Goal: Transaction & Acquisition: Purchase product/service

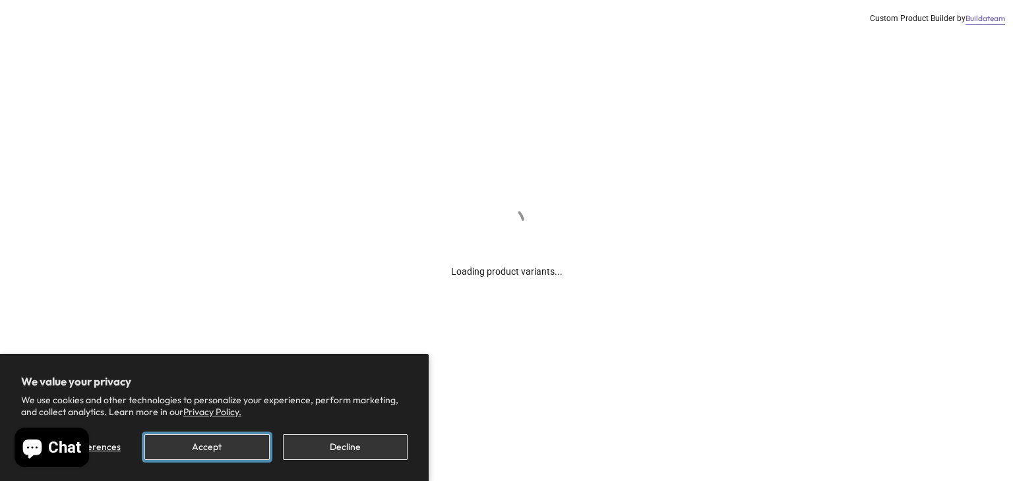
click at [233, 449] on button "Accept" at bounding box center [206, 447] width 125 height 26
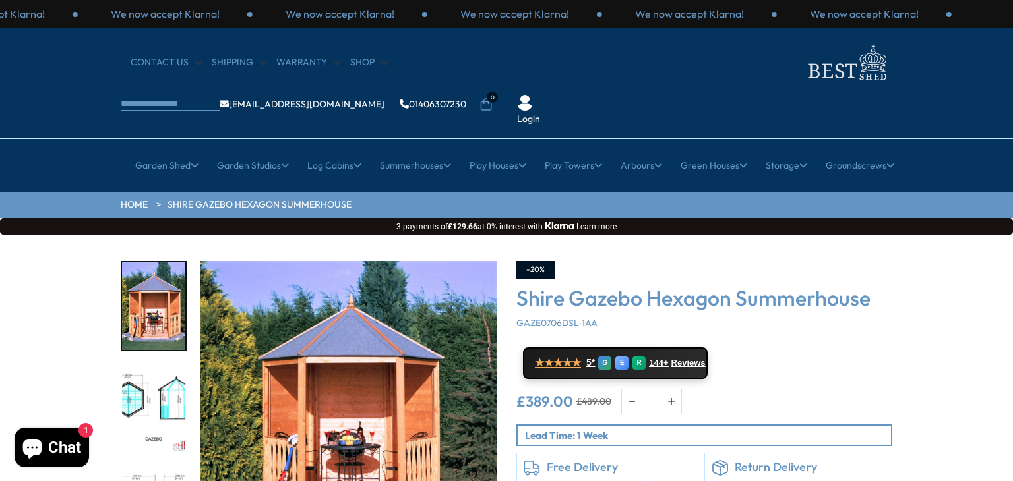
click at [618, 428] on p "Lead Time: 1 Week" at bounding box center [708, 435] width 366 height 14
click at [983, 431] on icon at bounding box center [977, 430] width 30 height 30
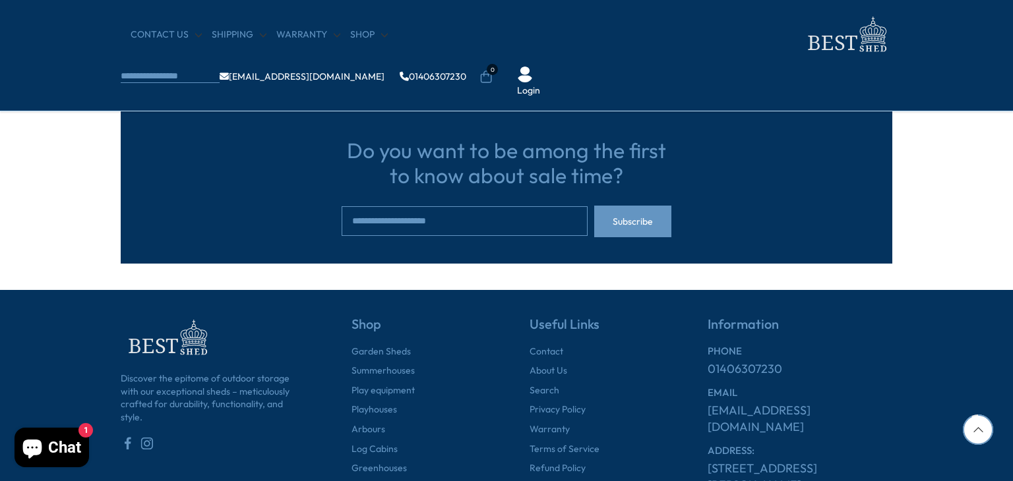
scroll to position [1509, 0]
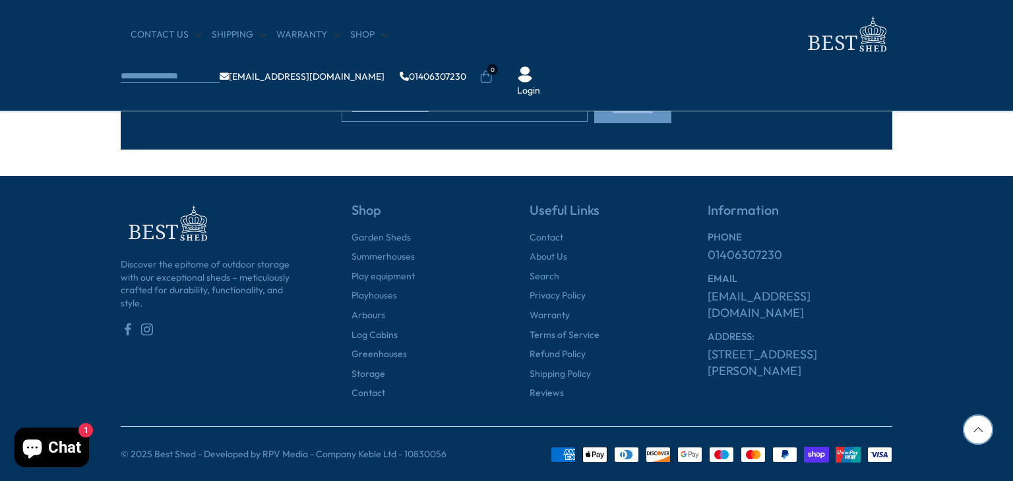
drag, startPoint x: 965, startPoint y: 332, endPoint x: 922, endPoint y: 110, distance: 226.4
click at [972, 440] on icon at bounding box center [977, 430] width 30 height 30
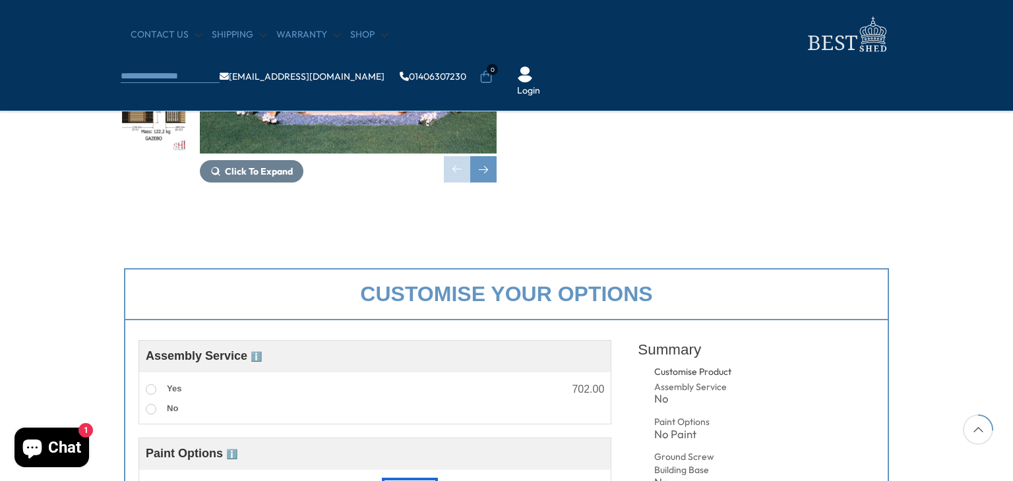
click at [972, 440] on icon at bounding box center [977, 430] width 30 height 30
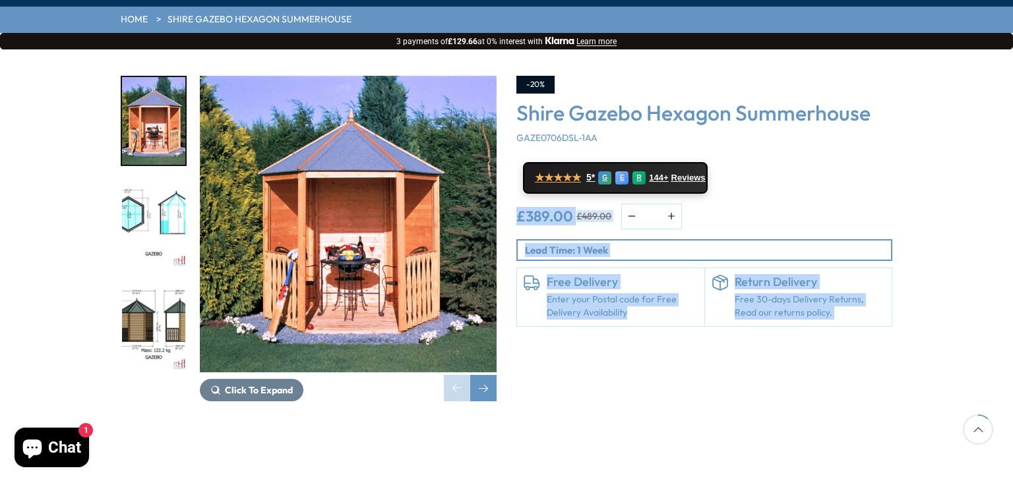
scroll to position [196, 0]
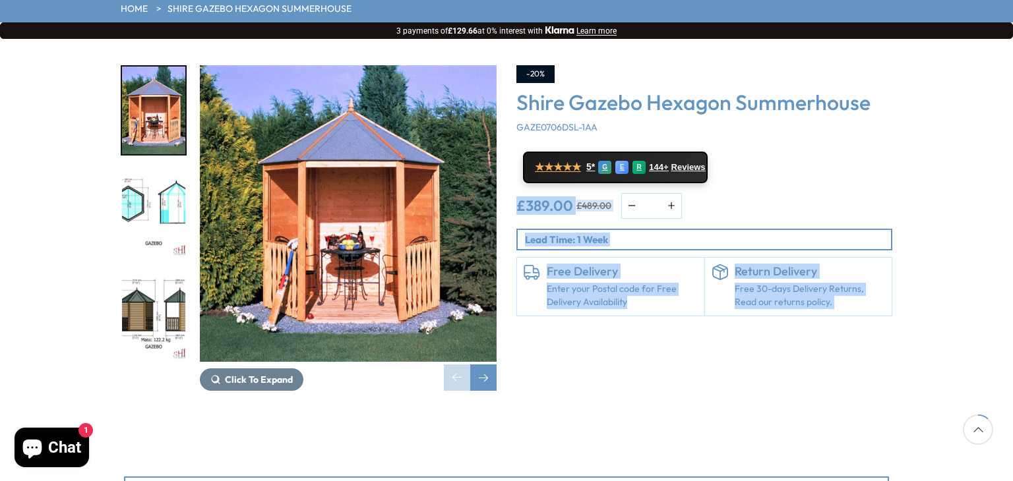
drag, startPoint x: 989, startPoint y: 305, endPoint x: 955, endPoint y: 432, distance: 131.8
click at [659, 355] on div "Click To Expand Click To Expand Click To Expand Click To Expand Click To Expand…" at bounding box center [506, 238] width 1013 height 398
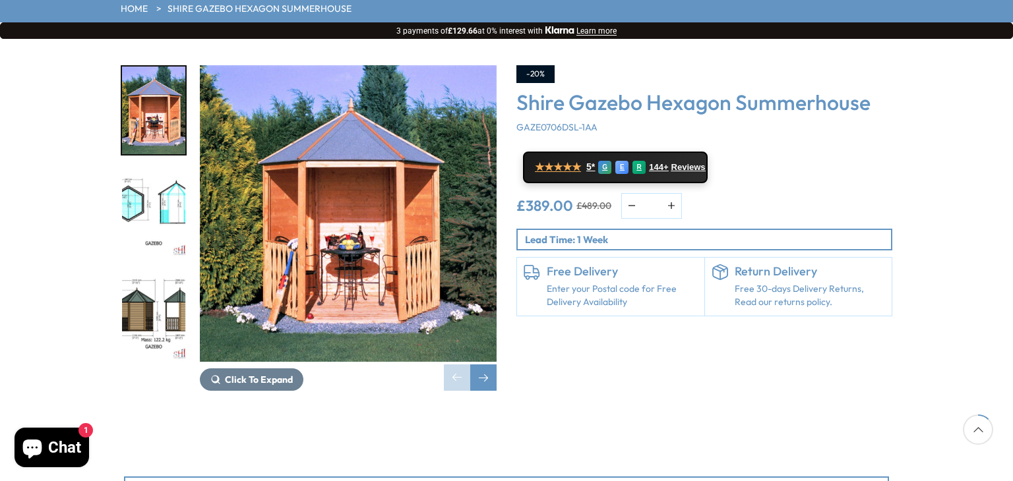
click at [580, 283] on link "Enter your Postal code for Free Delivery Availability" at bounding box center [621, 296] width 151 height 26
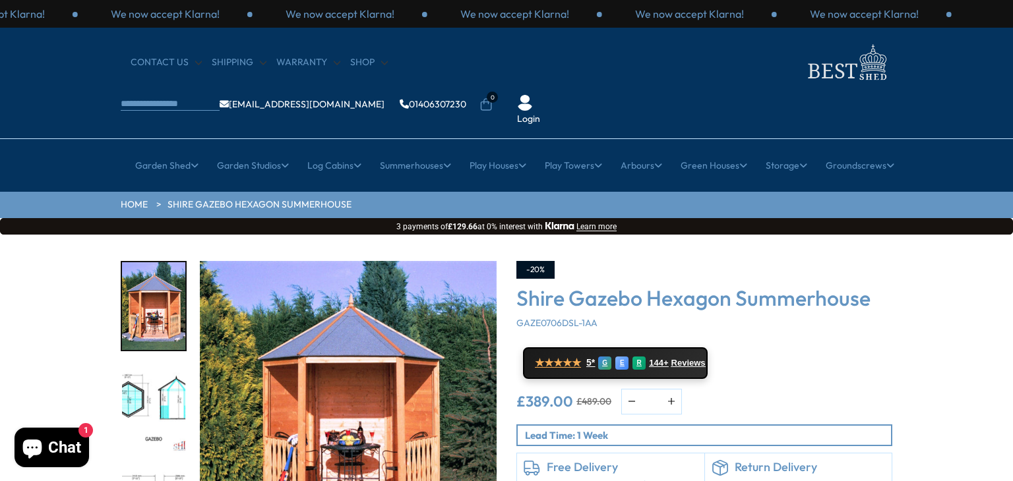
click at [604, 428] on p "Lead Time: 1 Week" at bounding box center [708, 435] width 366 height 14
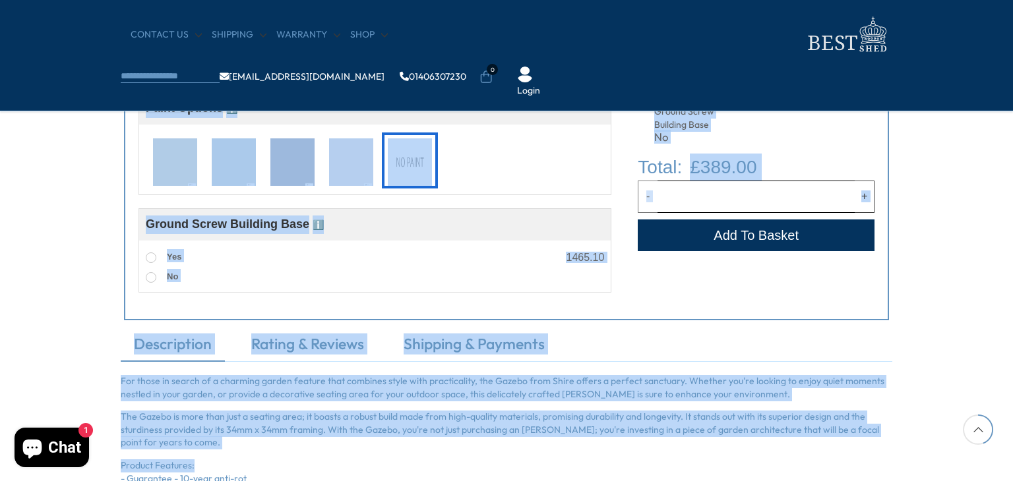
scroll to position [662, 0]
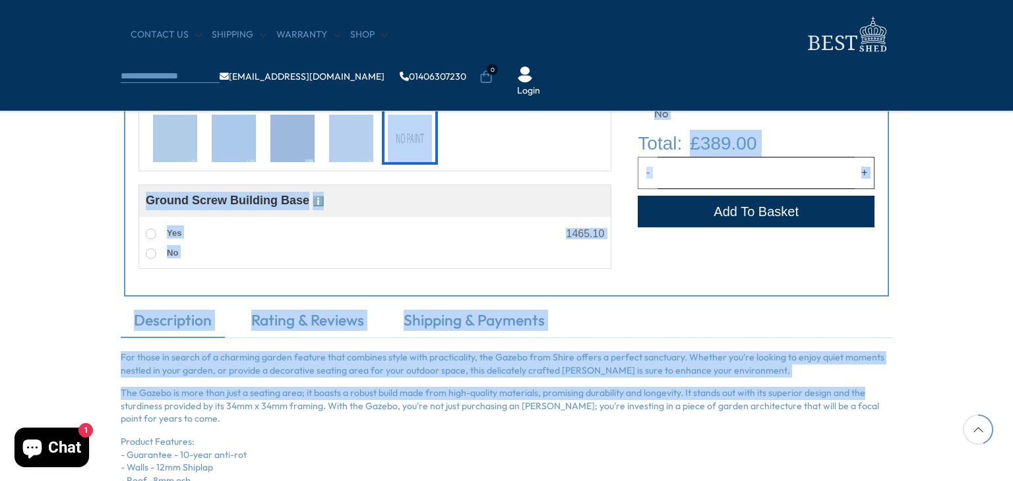
drag, startPoint x: 993, startPoint y: 256, endPoint x: 945, endPoint y: 386, distance: 138.1
click at [945, 386] on section "Click To Expand Click To Expand Click To Expand Click To Expand Click To Expand…" at bounding box center [506, 129] width 1013 height 1337
click at [873, 111] on li "Customise Product Assembly Service No Paint Options No Paint Ground Screw Build…" at bounding box center [755, 63] width 237 height 133
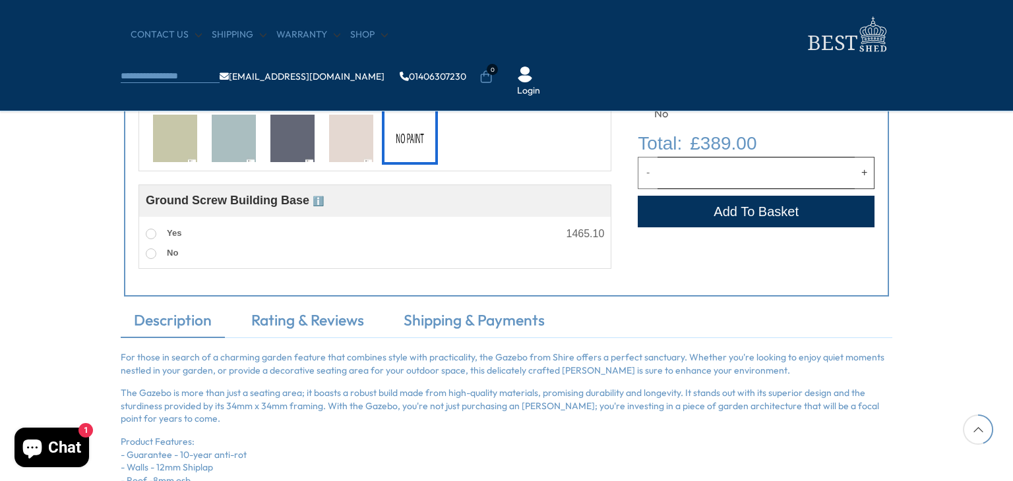
click at [978, 441] on icon at bounding box center [977, 430] width 30 height 30
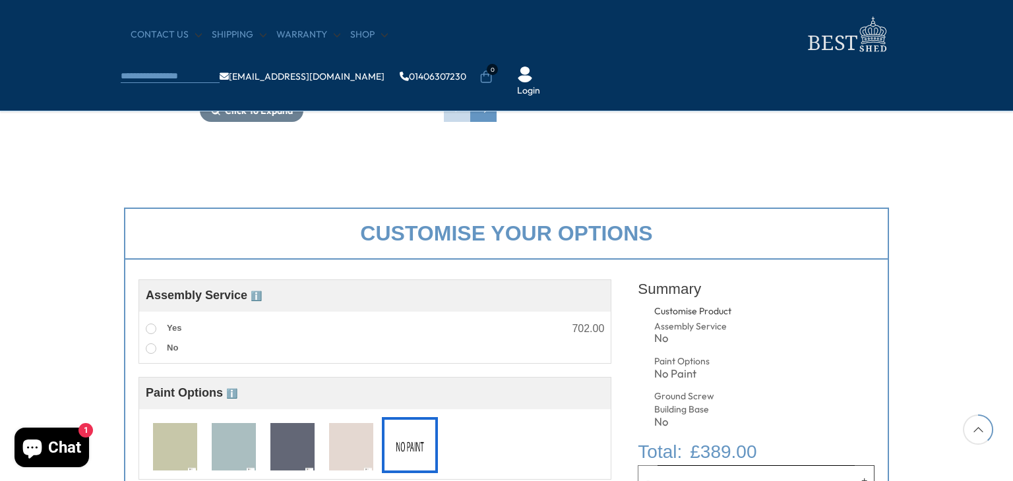
click at [978, 441] on icon at bounding box center [977, 430] width 30 height 30
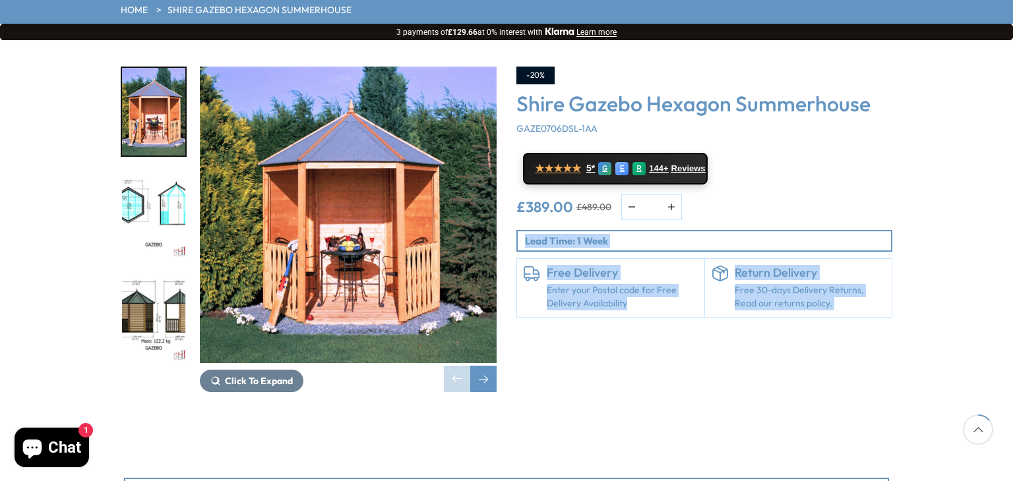
scroll to position [218, 0]
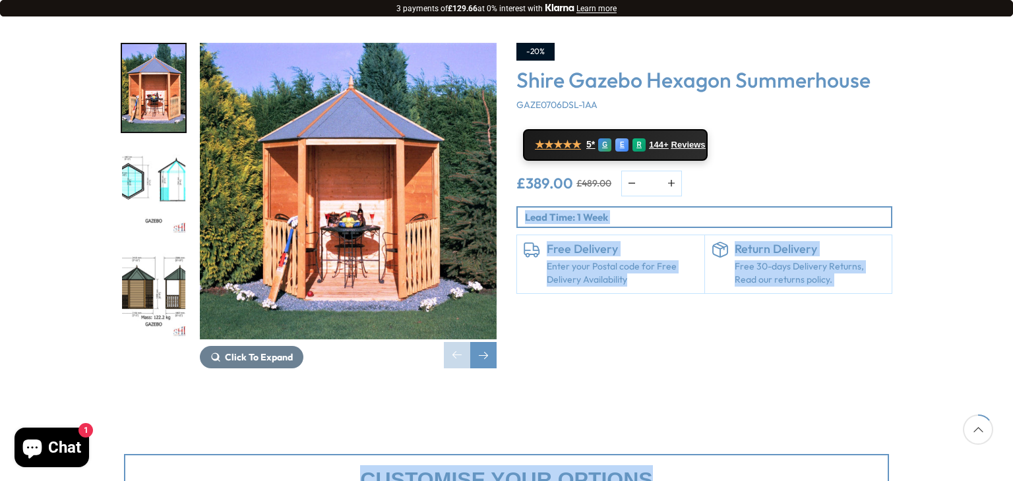
drag, startPoint x: 949, startPoint y: 345, endPoint x: 924, endPoint y: 443, distance: 101.4
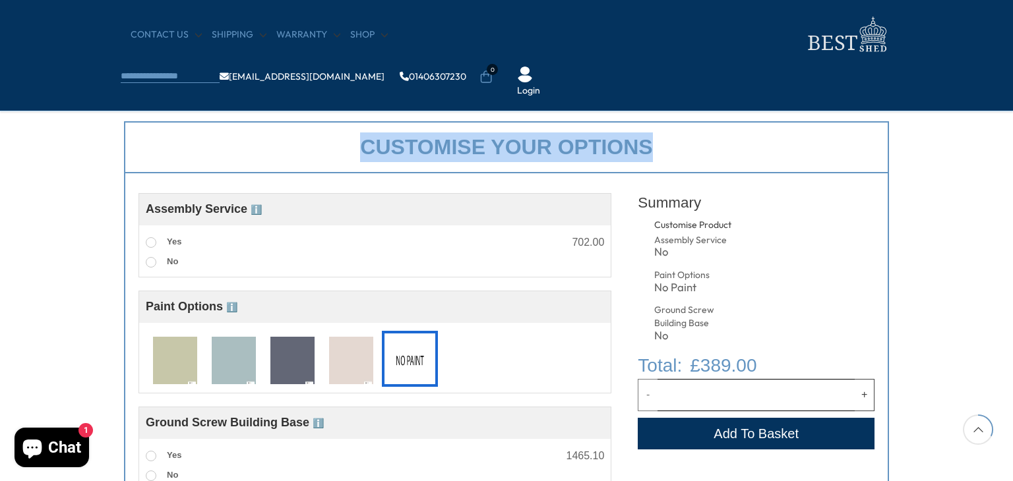
scroll to position [504, 0]
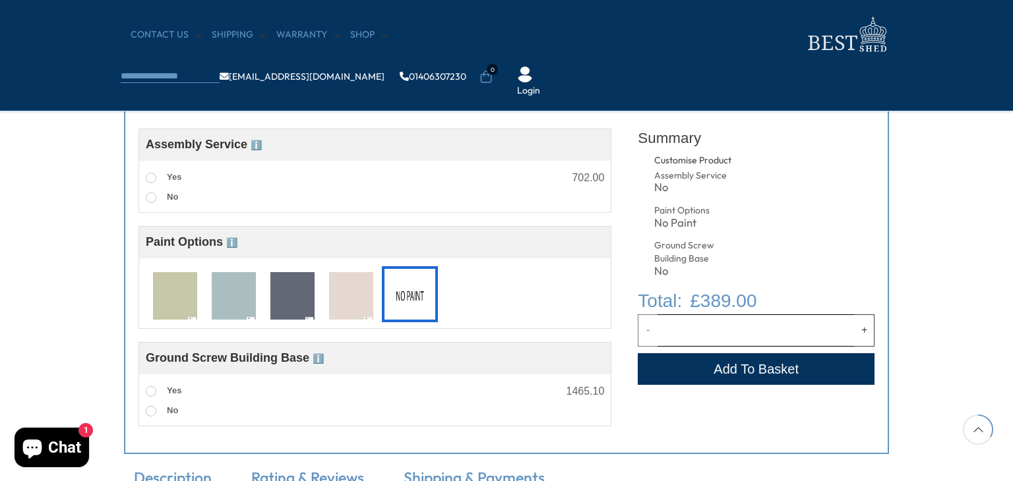
click at [704, 373] on button "Add to Cart" at bounding box center [755, 369] width 237 height 32
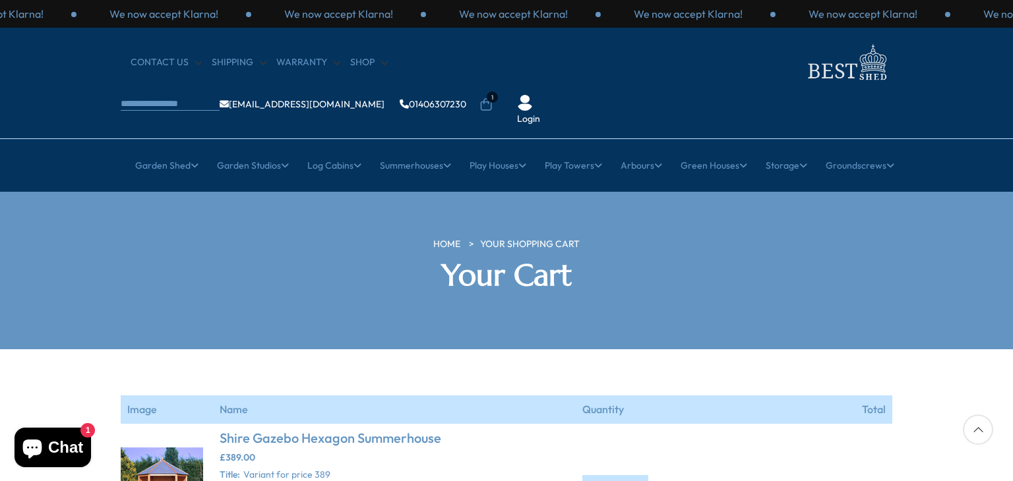
drag, startPoint x: 941, startPoint y: 404, endPoint x: 947, endPoint y: 490, distance: 86.5
drag, startPoint x: 935, startPoint y: 433, endPoint x: 910, endPoint y: 512, distance: 82.3
click at [979, 433] on div at bounding box center [977, 430] width 30 height 30
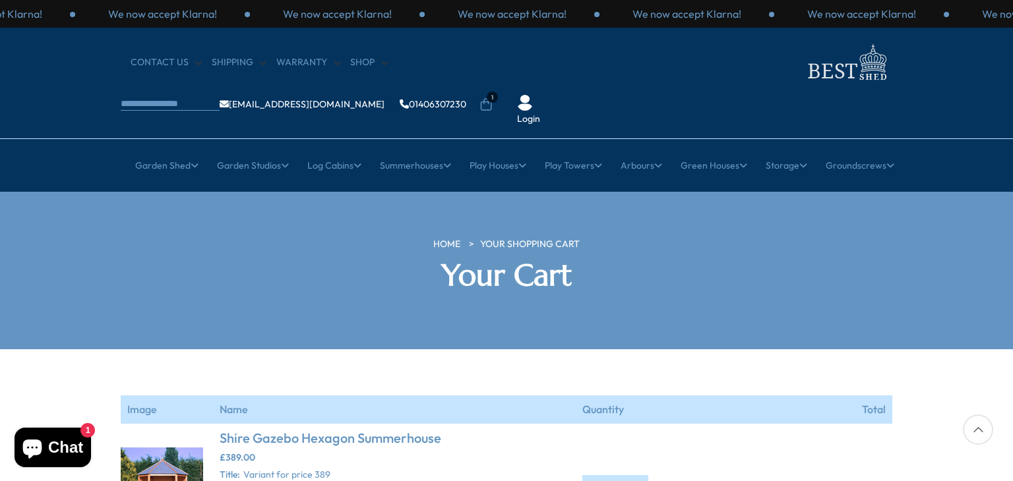
click at [492, 98] on icon at bounding box center [486, 104] width 11 height 13
